Goal: Book appointment/travel/reservation

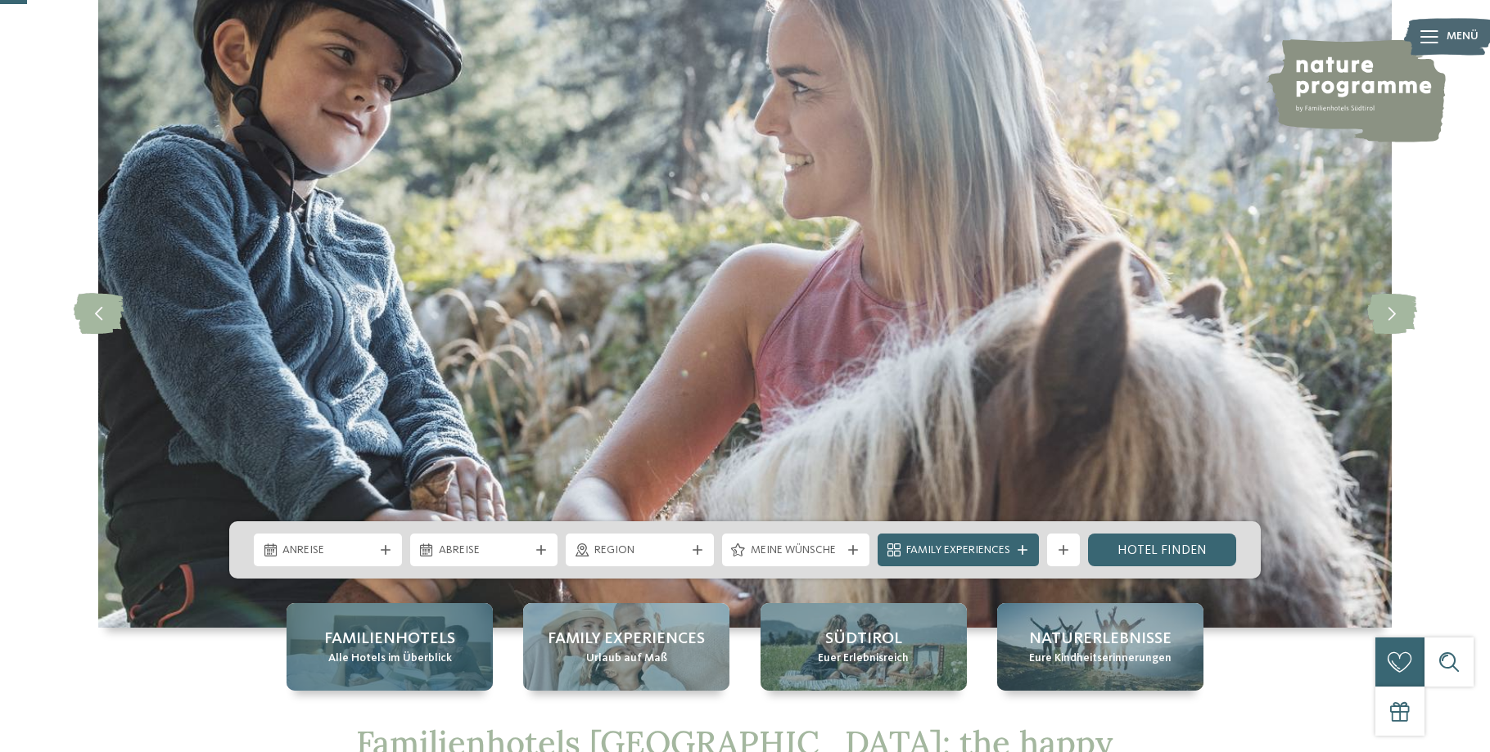
scroll to position [167, 0]
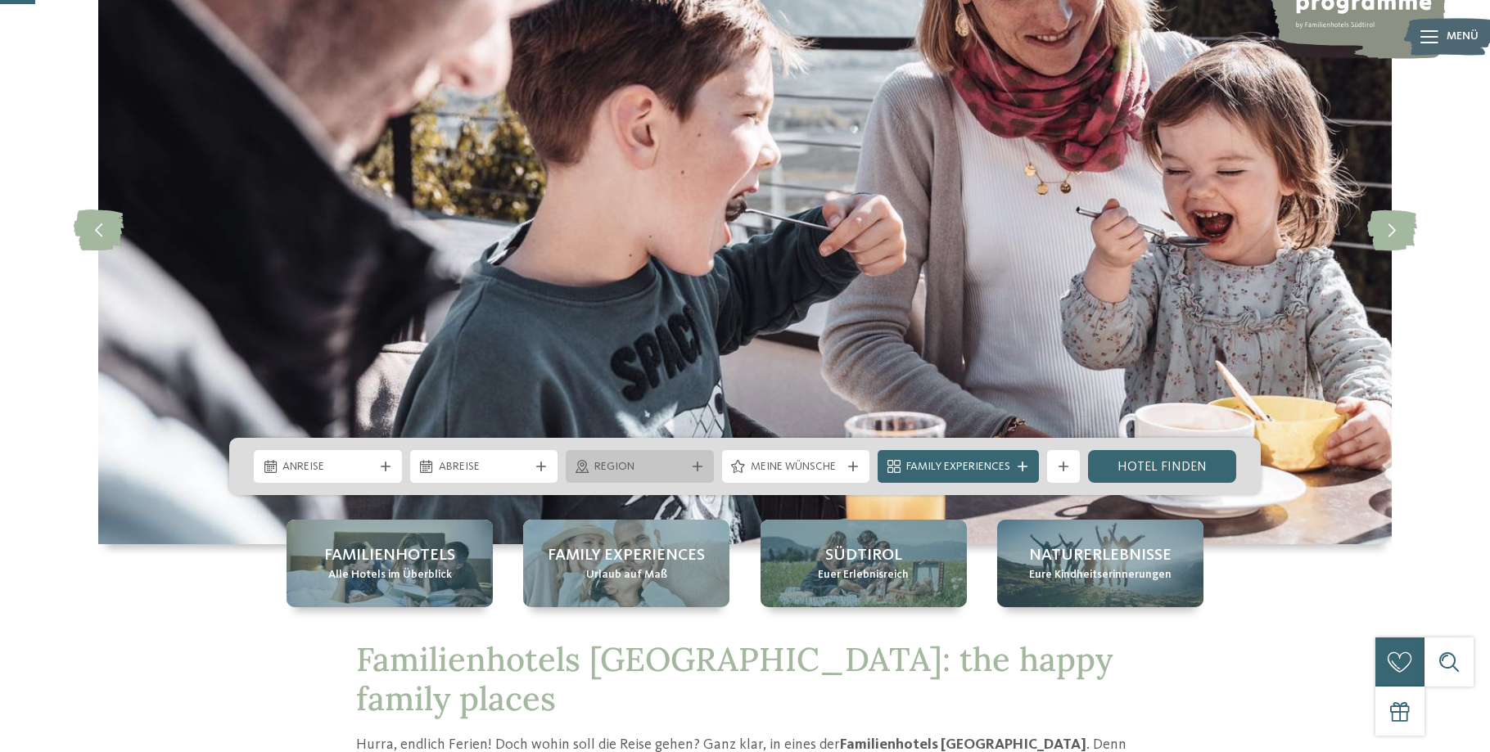
click at [677, 458] on div "Region" at bounding box center [639, 467] width 99 height 18
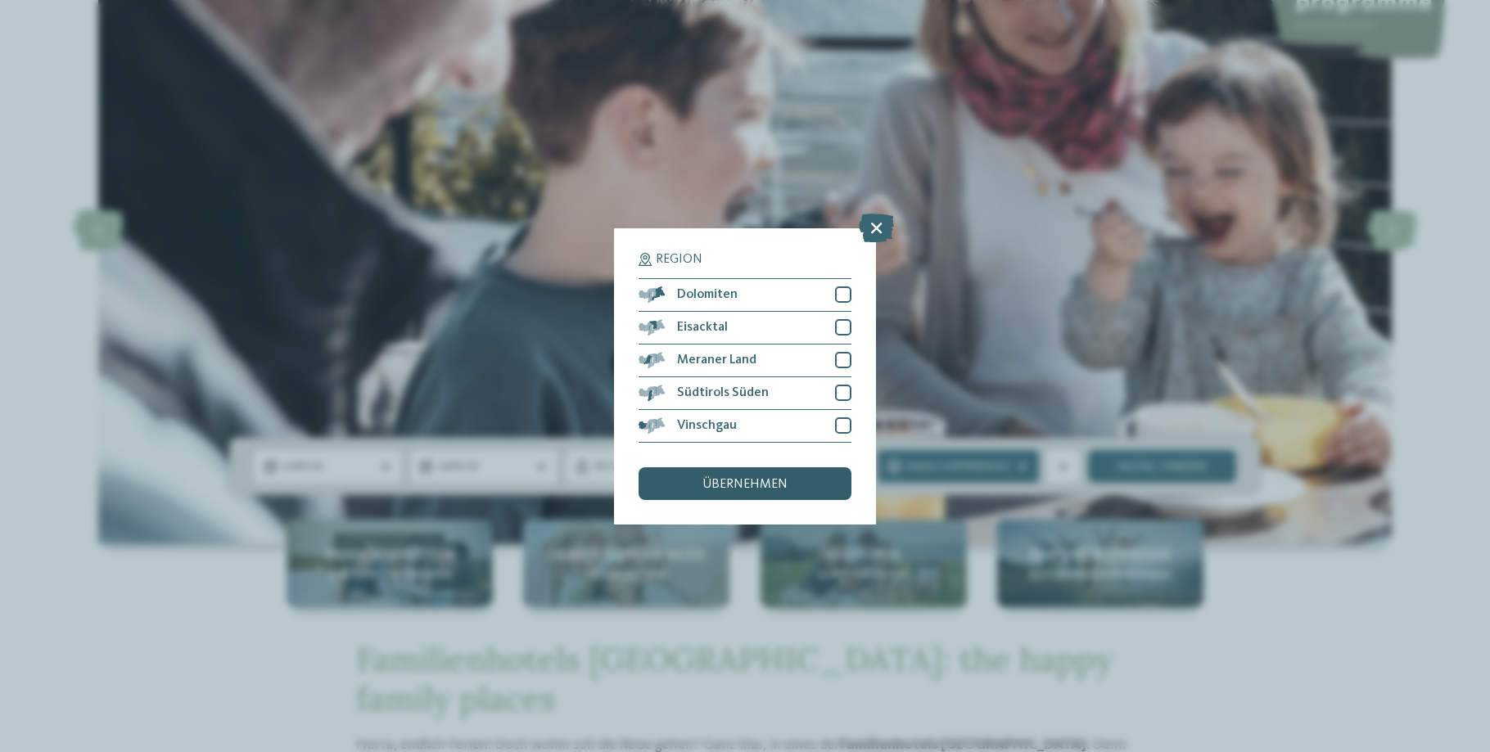
click at [724, 489] on span "übernehmen" at bounding box center [744, 484] width 85 height 13
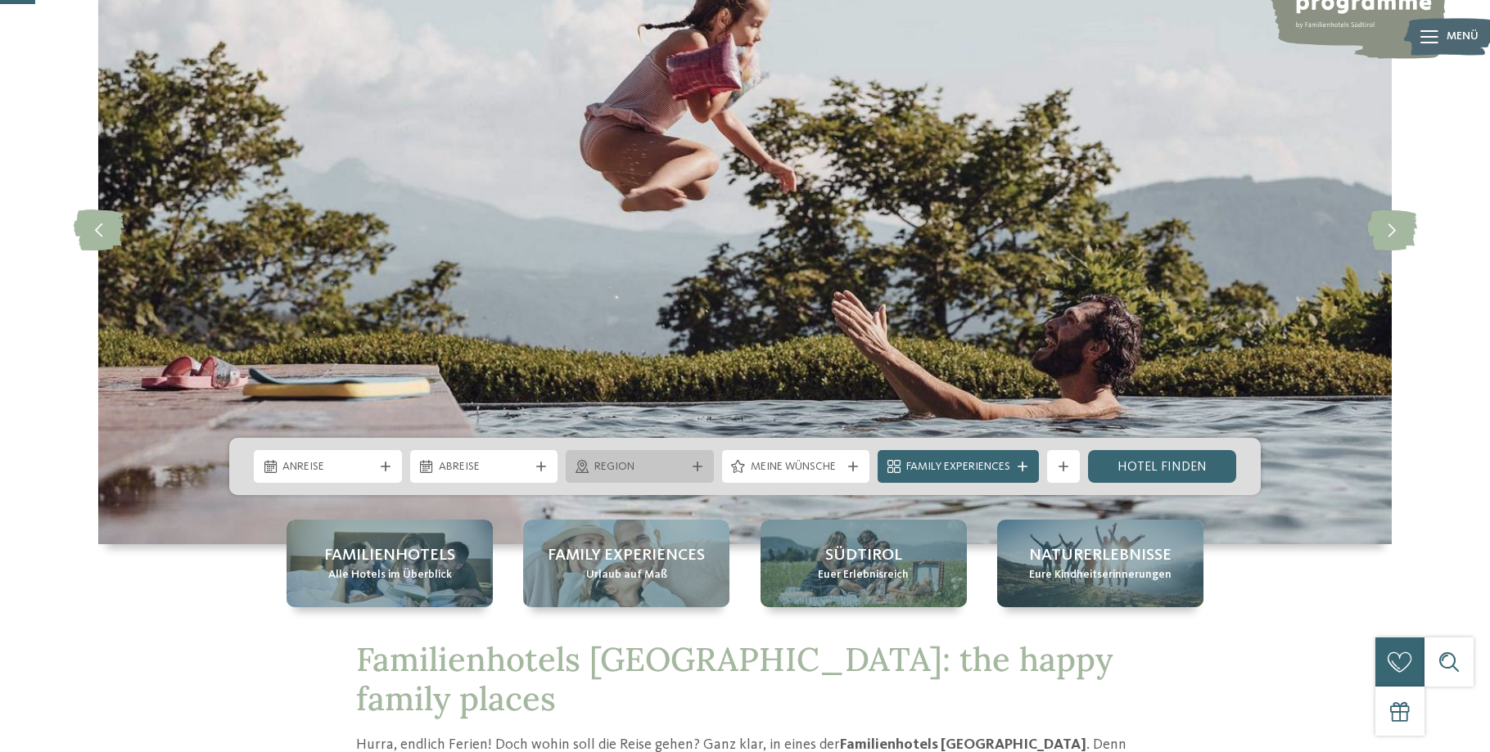
click at [689, 478] on div "Region" at bounding box center [640, 466] width 148 height 33
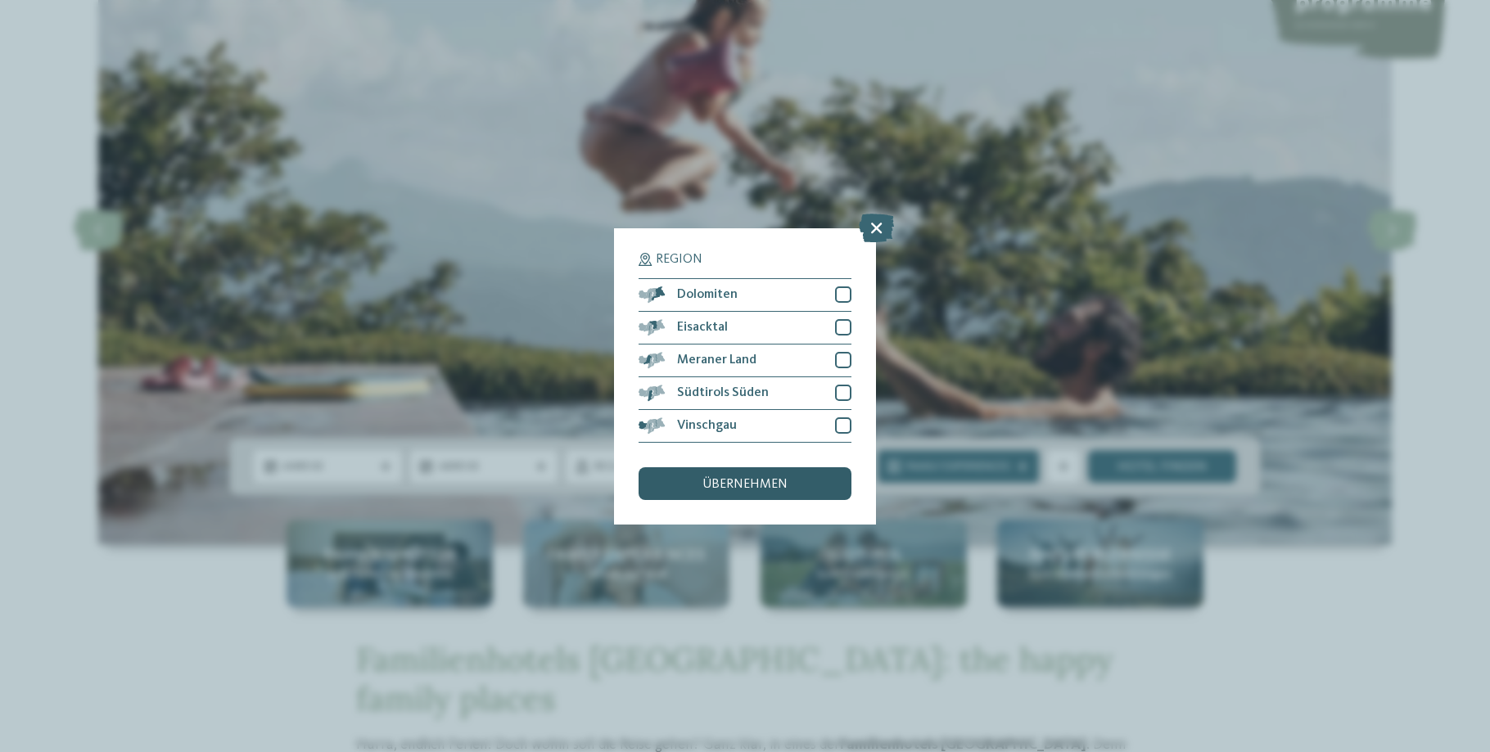
click at [785, 480] on span "übernehmen" at bounding box center [744, 484] width 85 height 13
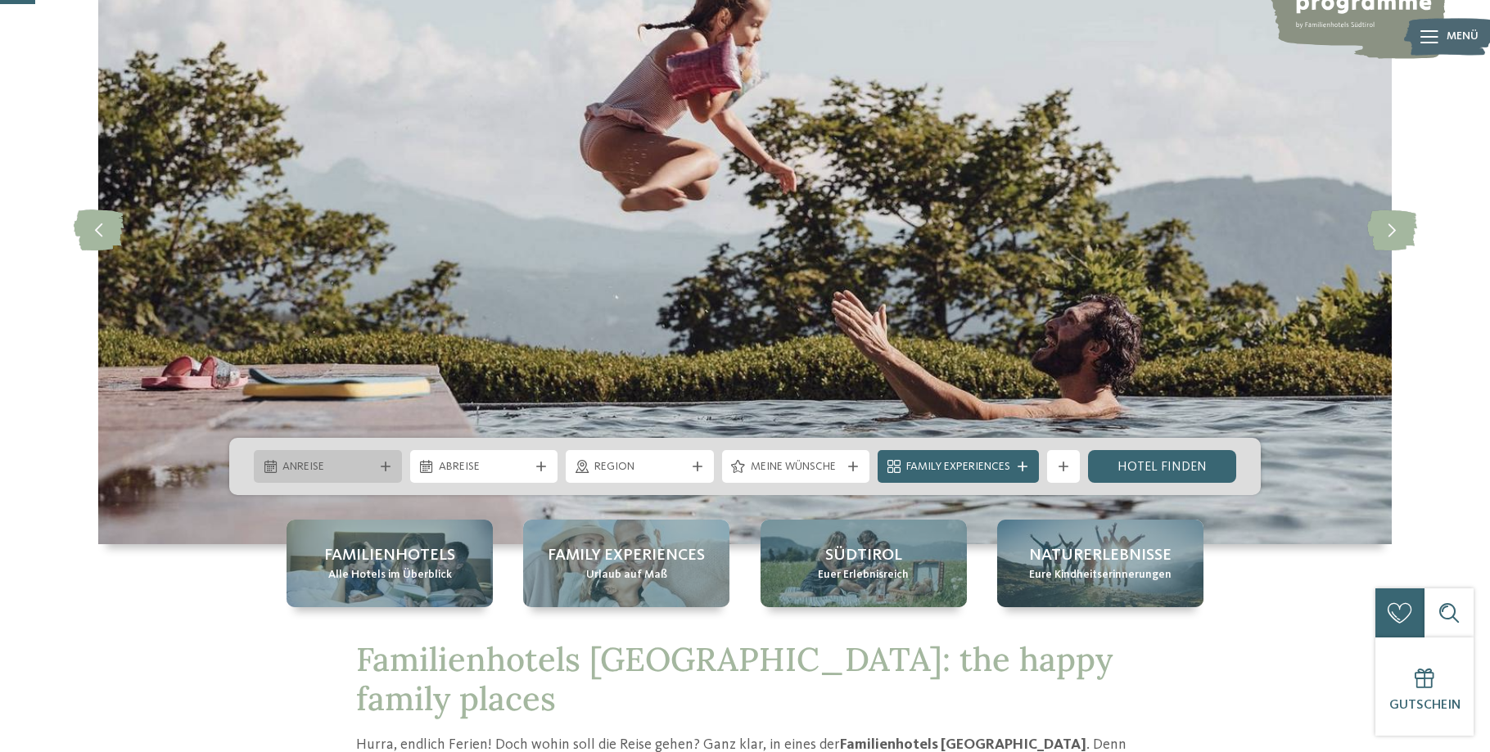
click at [363, 466] on span "Anreise" at bounding box center [327, 467] width 91 height 16
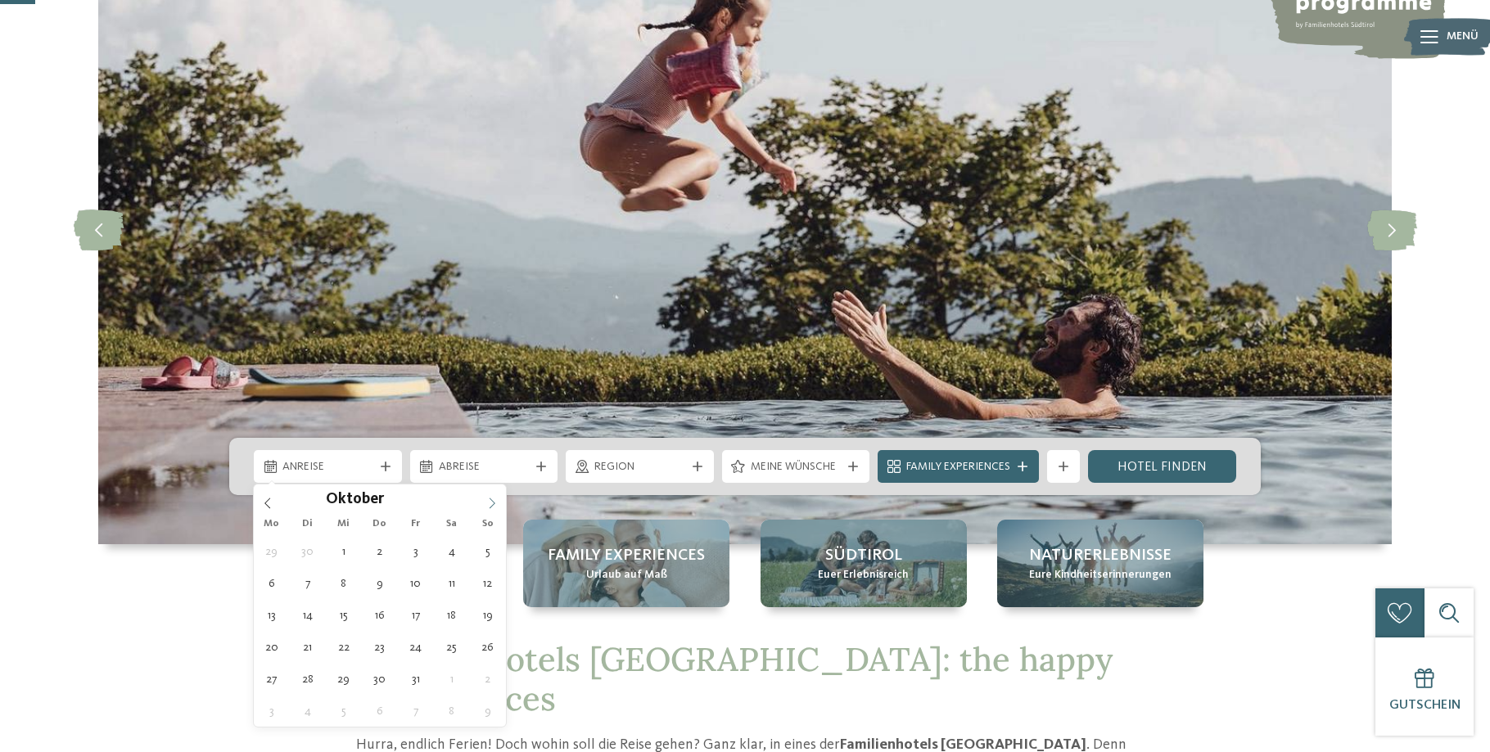
click at [485, 499] on span at bounding box center [492, 499] width 28 height 28
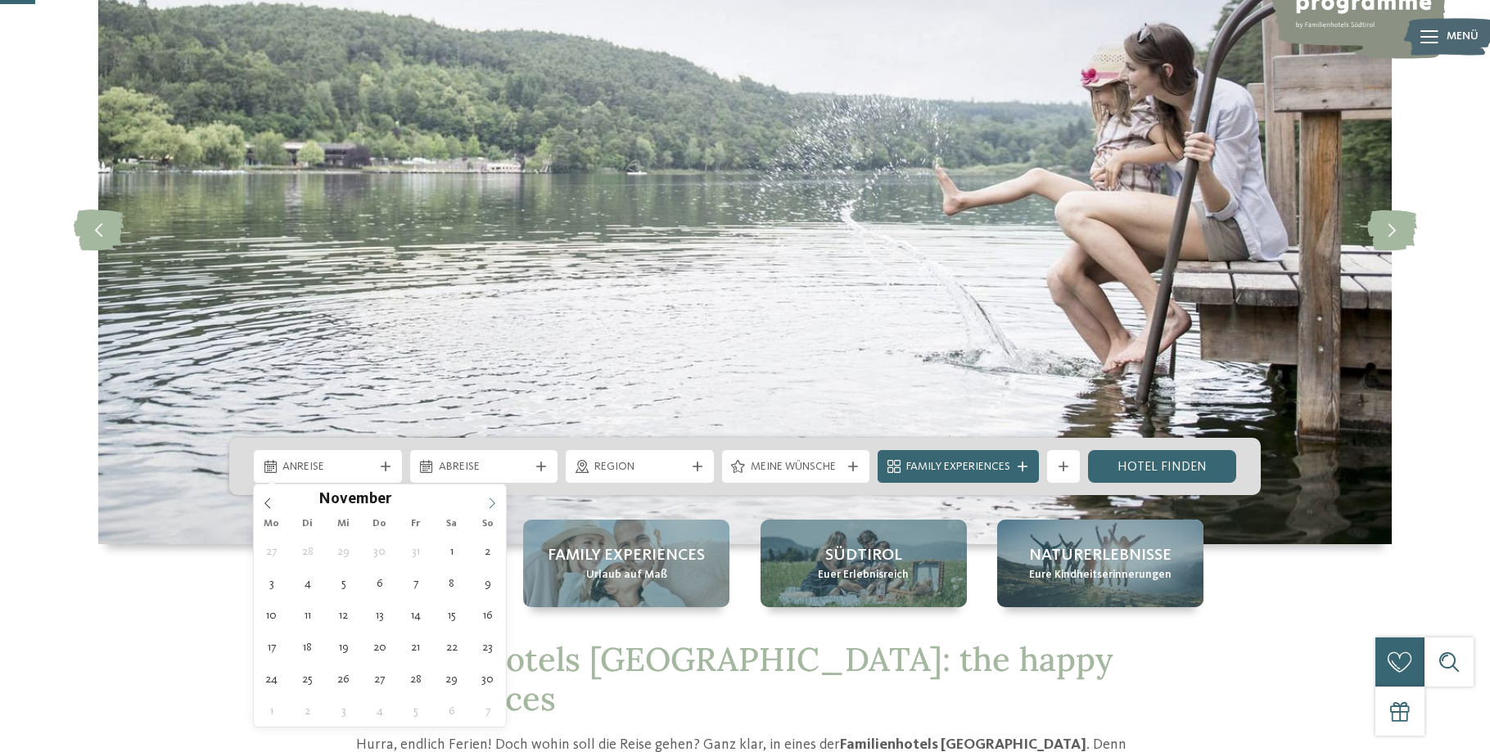
click at [485, 499] on span at bounding box center [492, 499] width 28 height 28
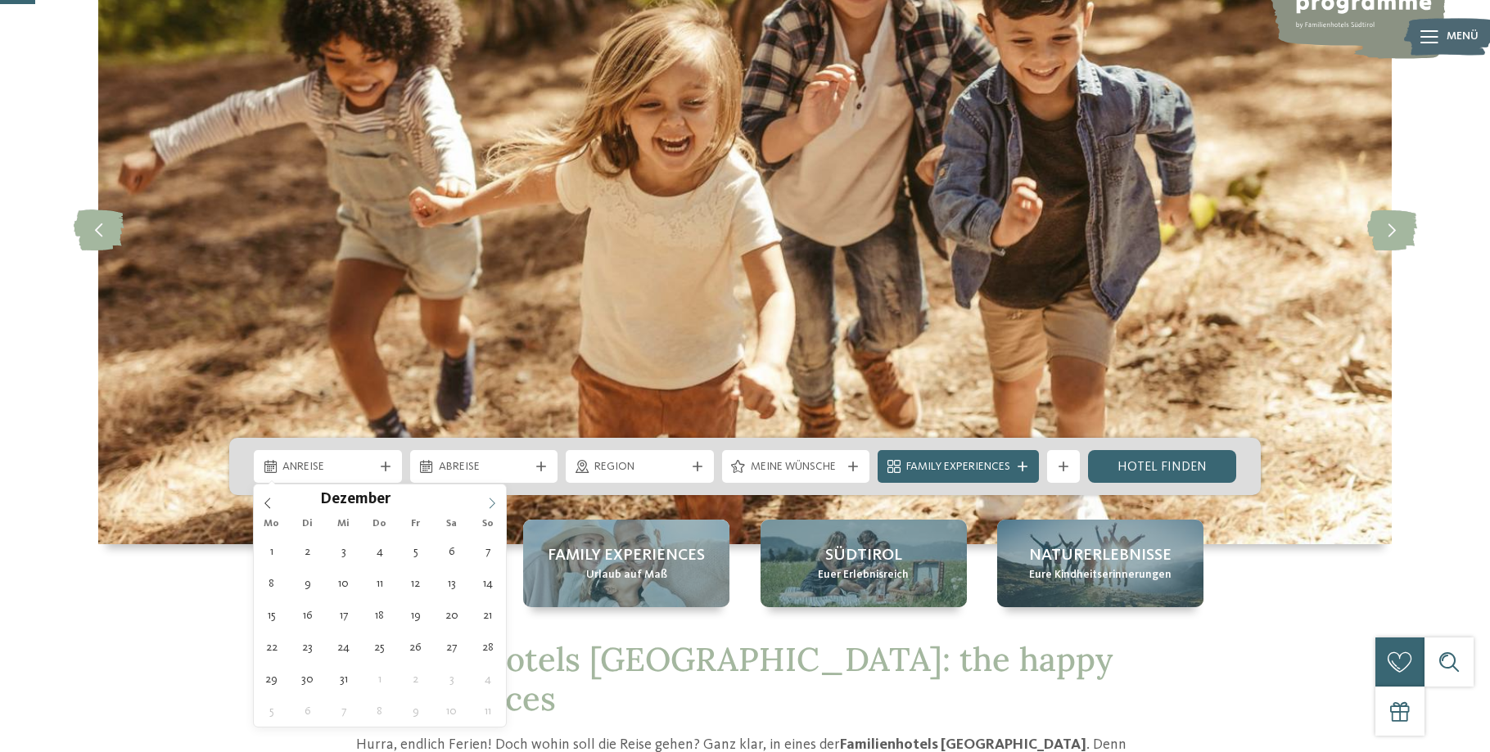
click at [492, 503] on icon at bounding box center [491, 503] width 11 height 11
type div "05.12.2025"
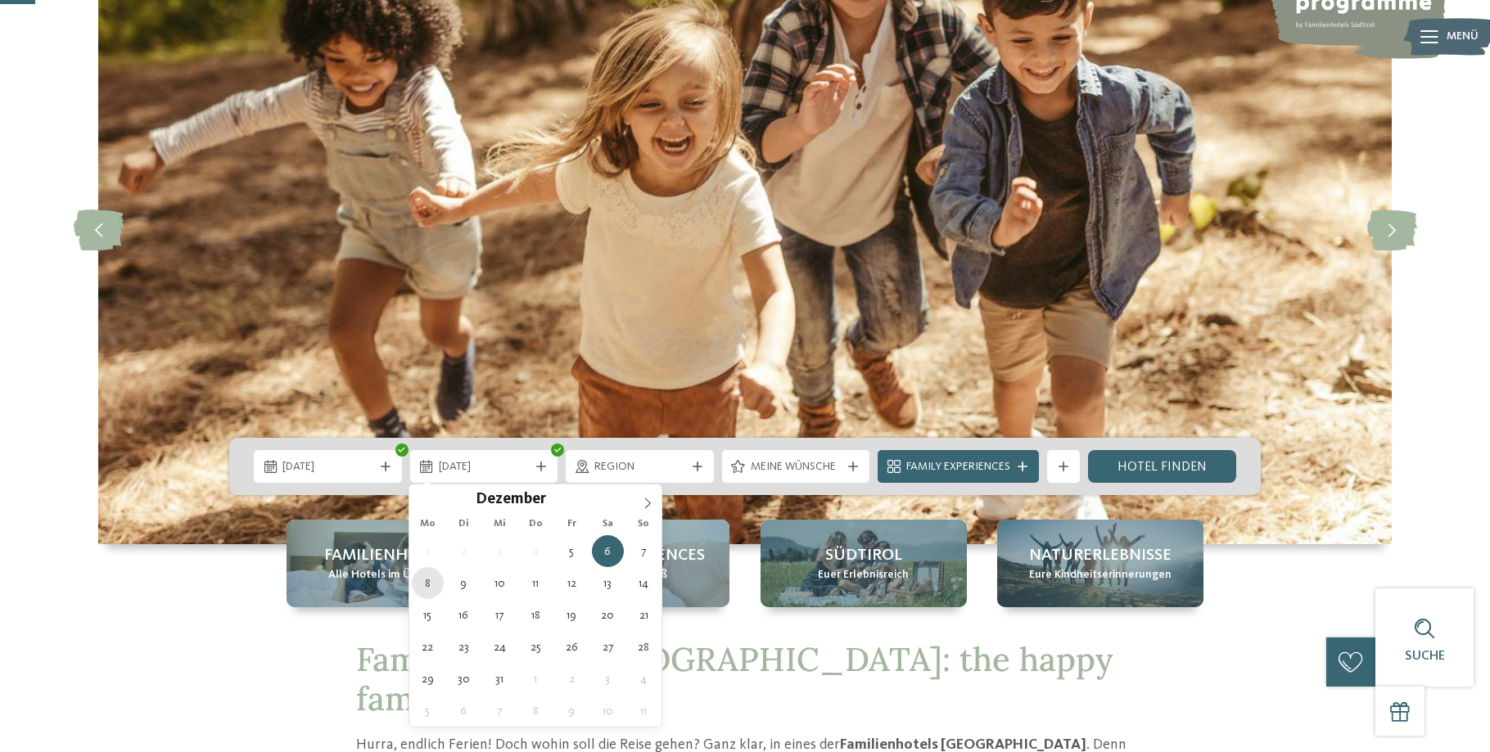
type div "08.12.2025"
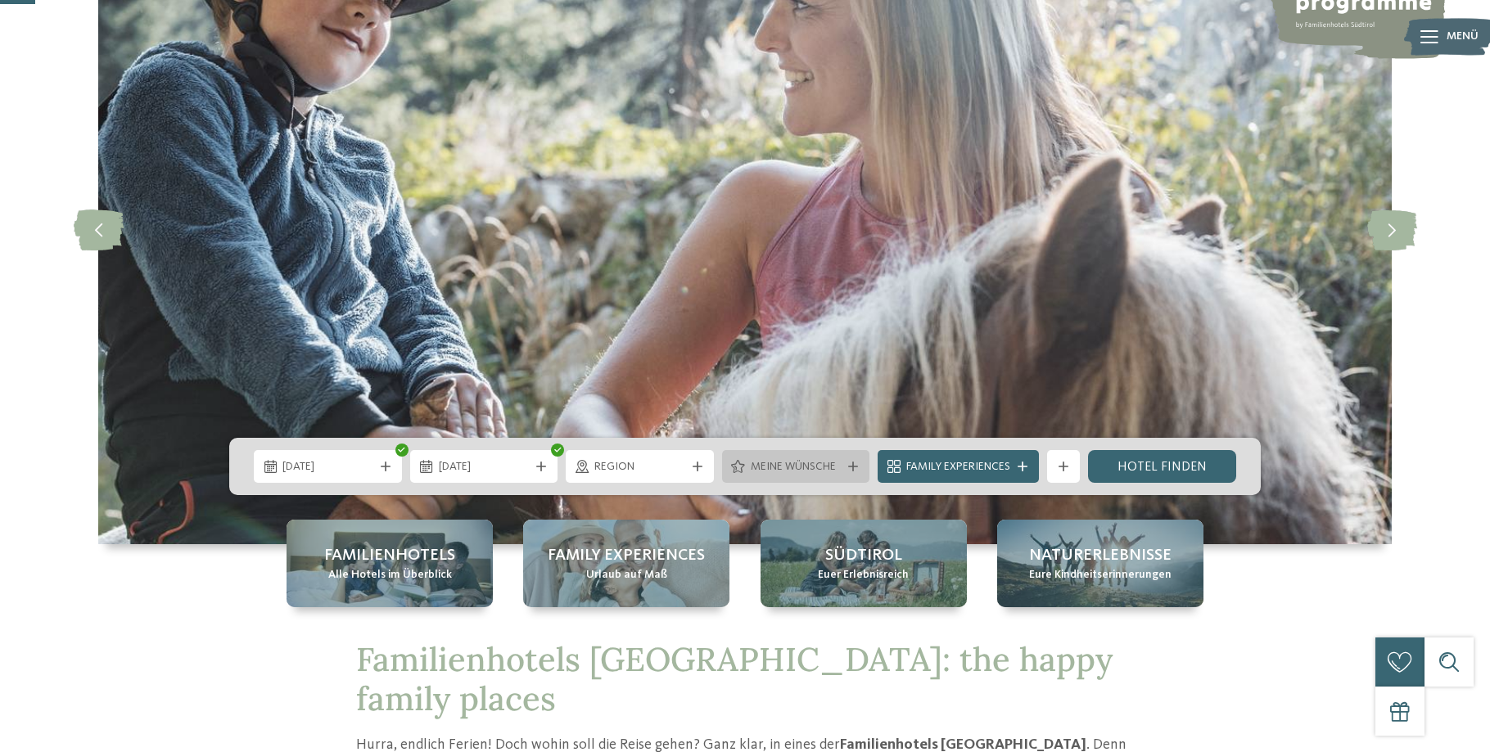
click at [847, 468] on div at bounding box center [853, 467] width 16 height 10
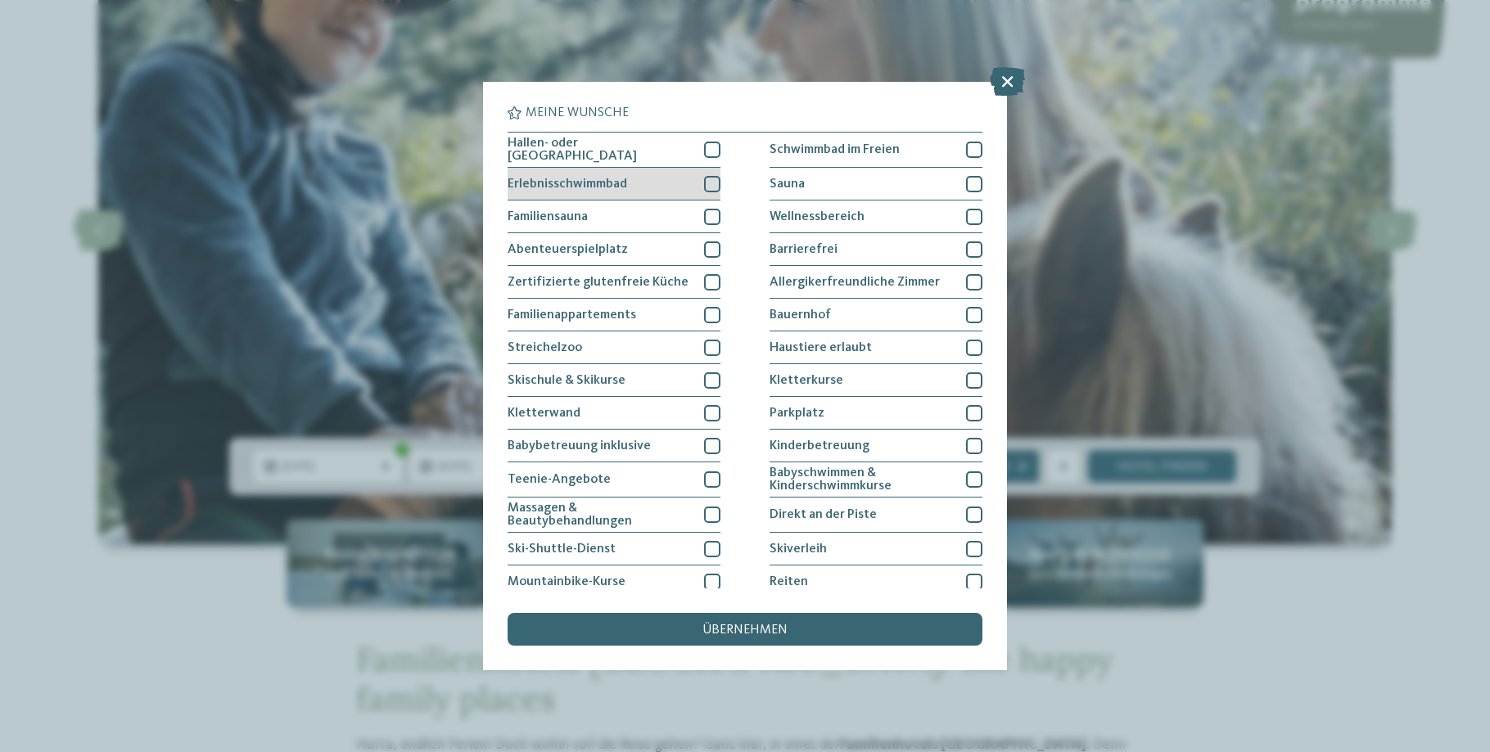
drag, startPoint x: 714, startPoint y: 150, endPoint x: 710, endPoint y: 169, distance: 19.3
click at [713, 151] on div at bounding box center [712, 150] width 16 height 16
click at [710, 176] on div at bounding box center [712, 184] width 16 height 16
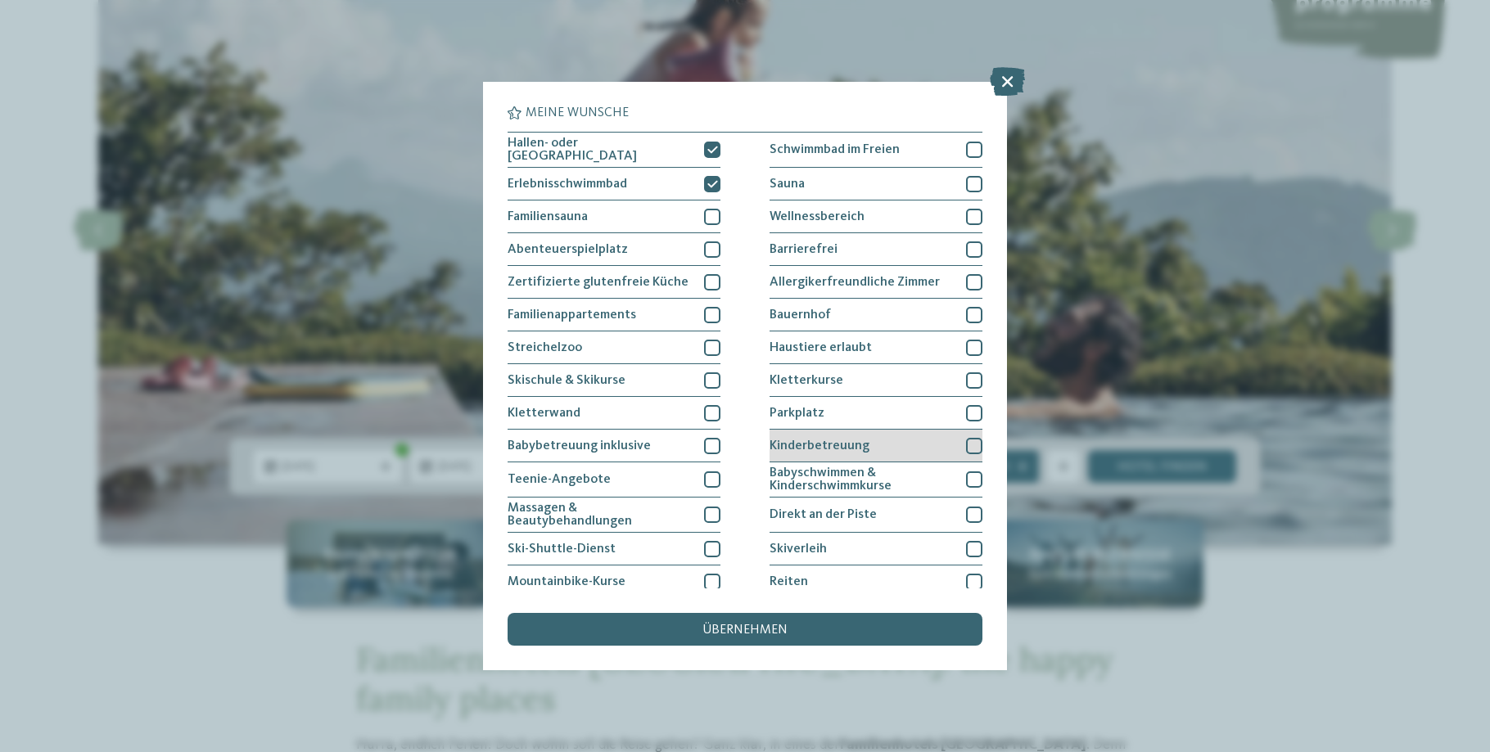
click at [867, 446] on div "Kinderbetreuung" at bounding box center [876, 446] width 213 height 33
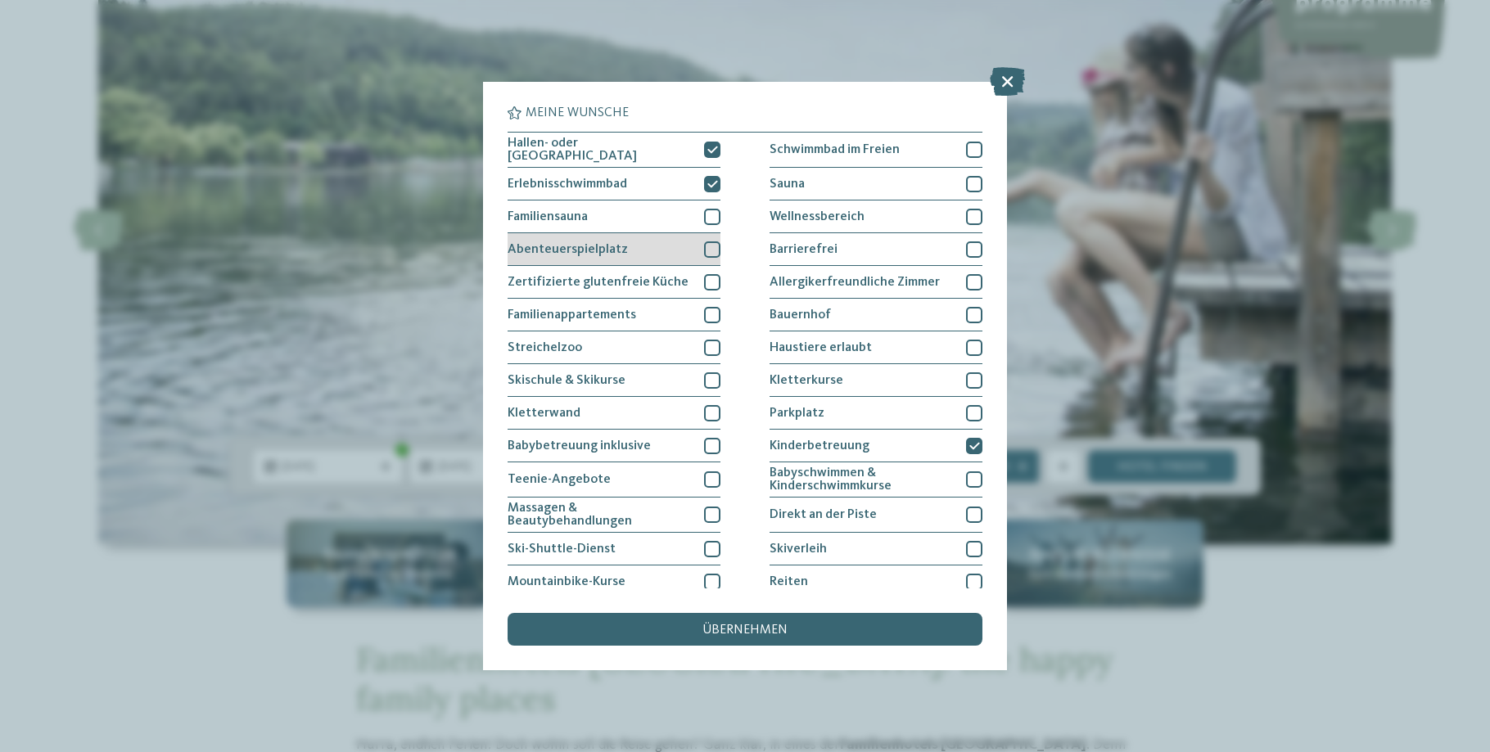
click at [702, 246] on div "Abenteuerspielplatz" at bounding box center [614, 249] width 213 height 33
click at [823, 638] on div "übernehmen" at bounding box center [745, 629] width 475 height 33
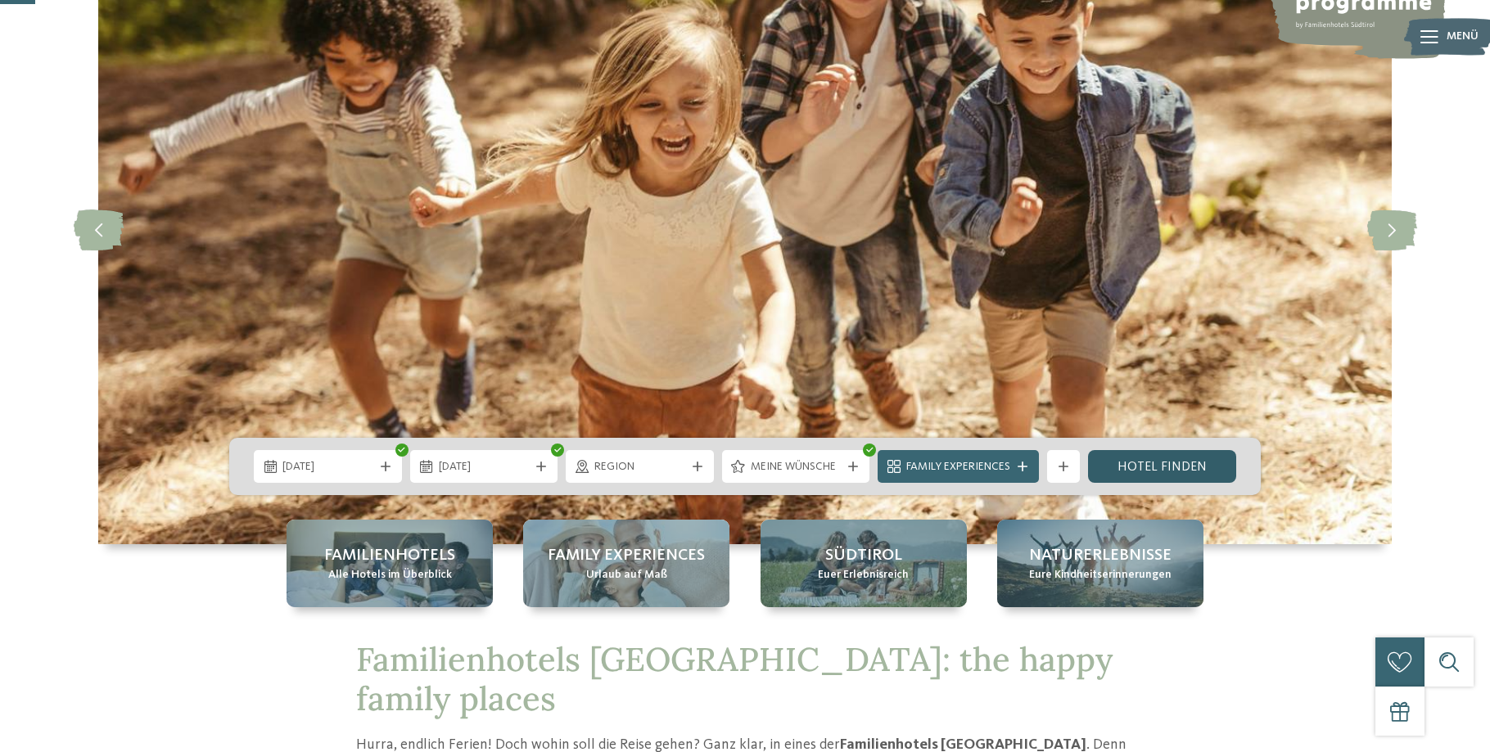
click at [1171, 465] on link "Hotel finden" at bounding box center [1162, 466] width 148 height 33
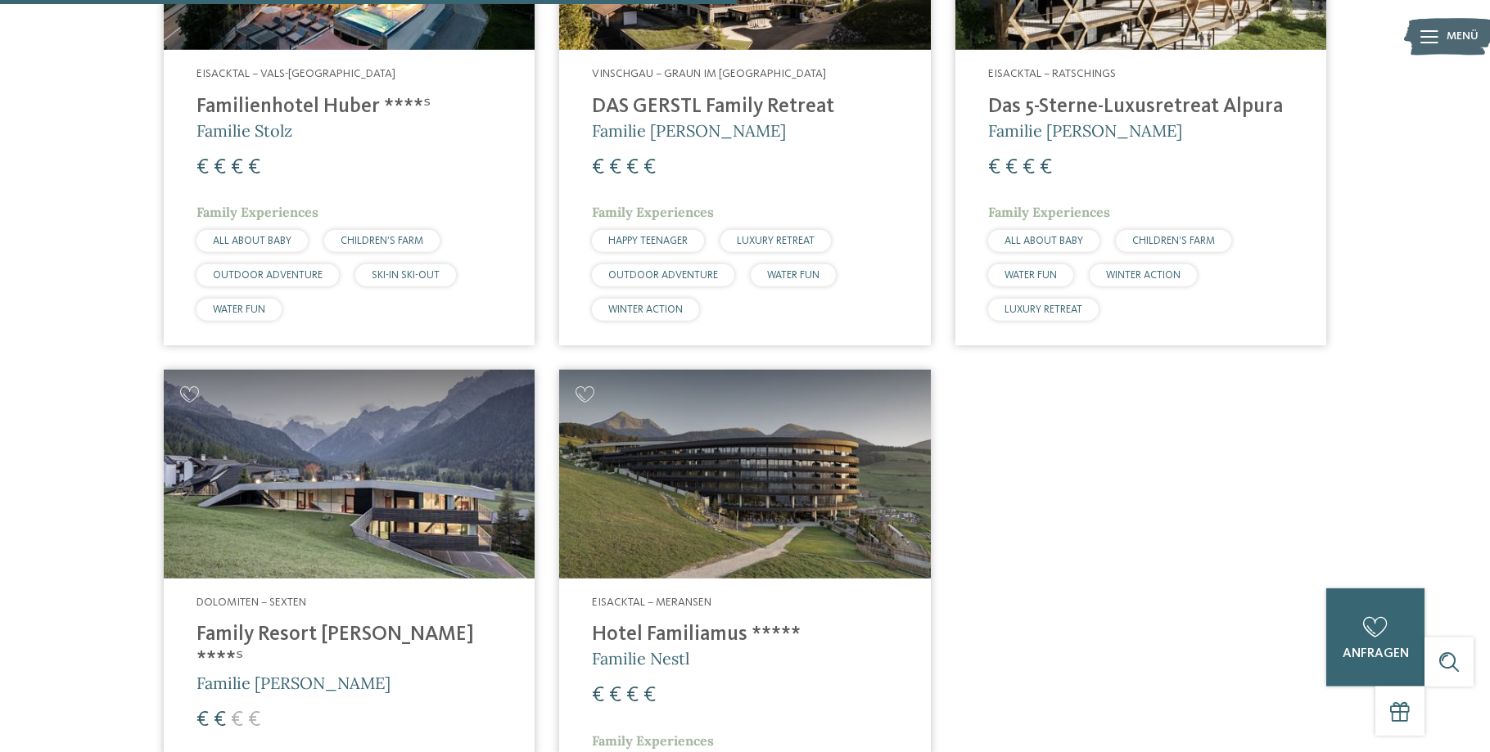
scroll to position [703, 0]
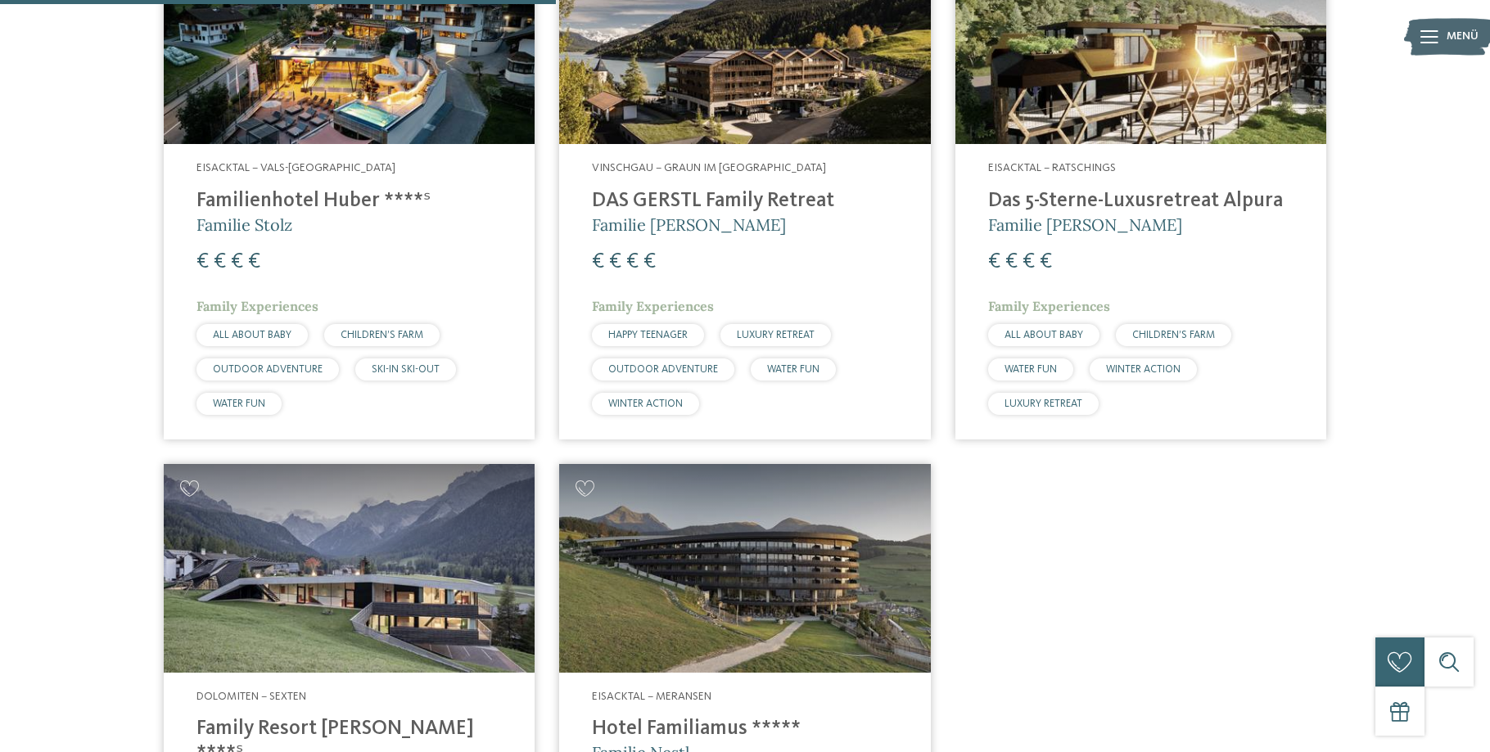
click at [845, 133] on img at bounding box center [744, 40] width 371 height 209
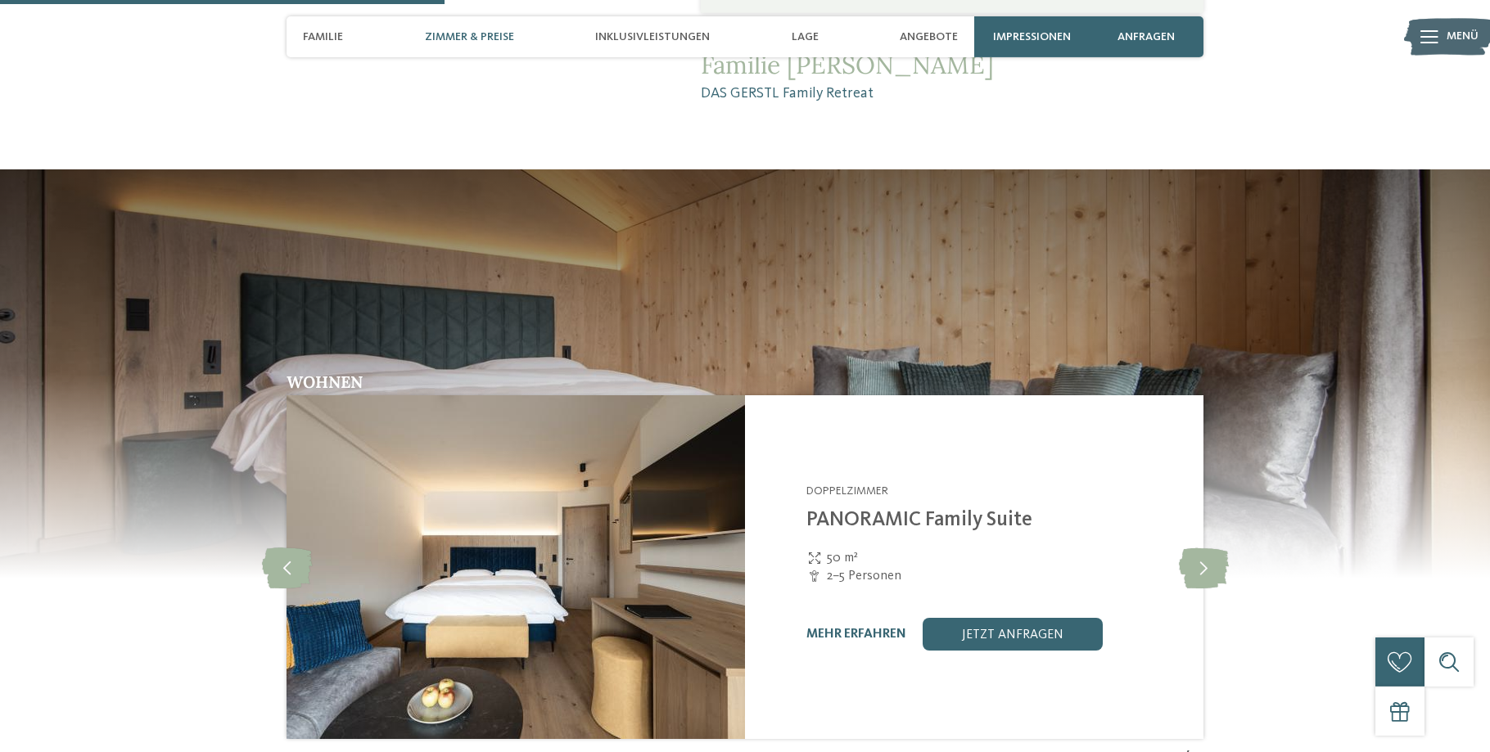
scroll to position [1920, 0]
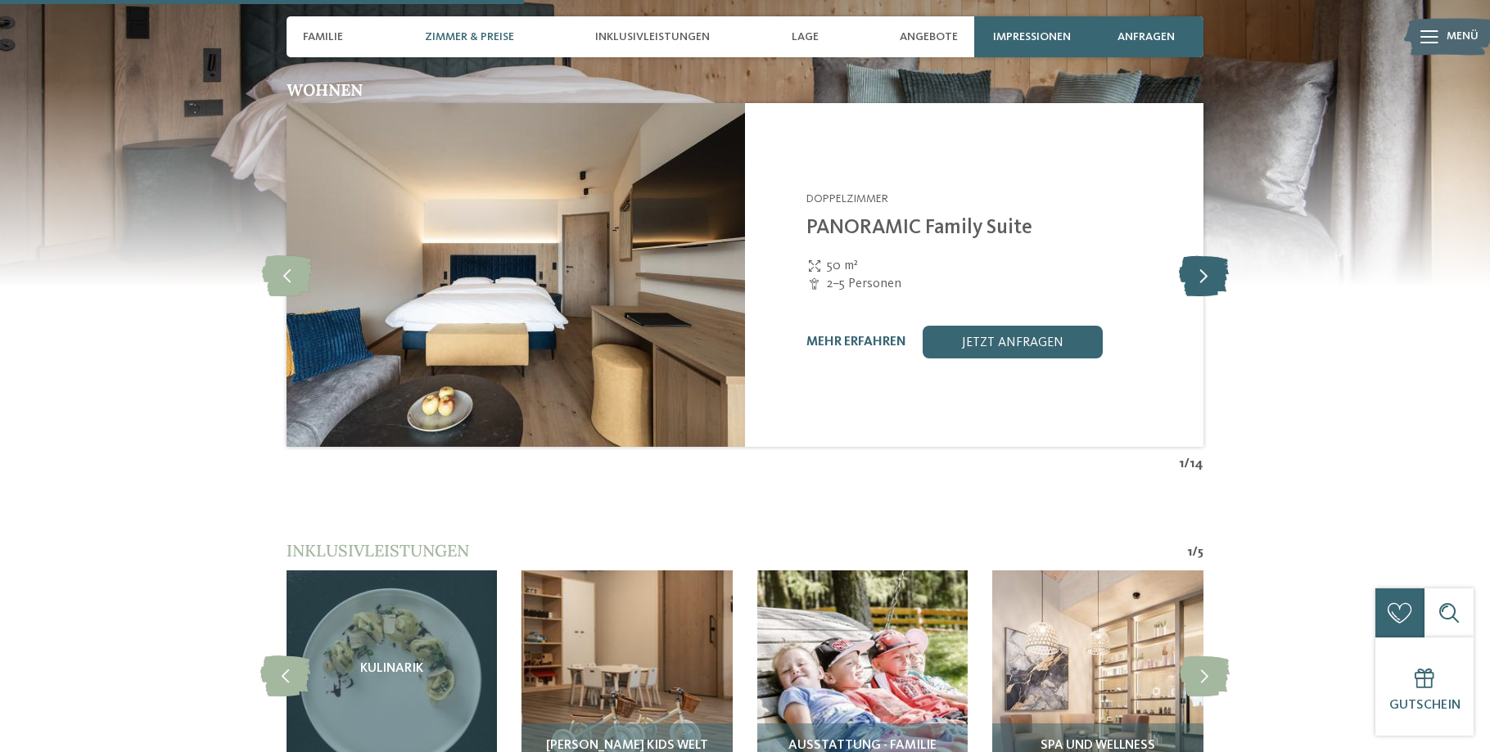
click at [1194, 275] on icon at bounding box center [1204, 275] width 50 height 41
